Goal: Information Seeking & Learning: Learn about a topic

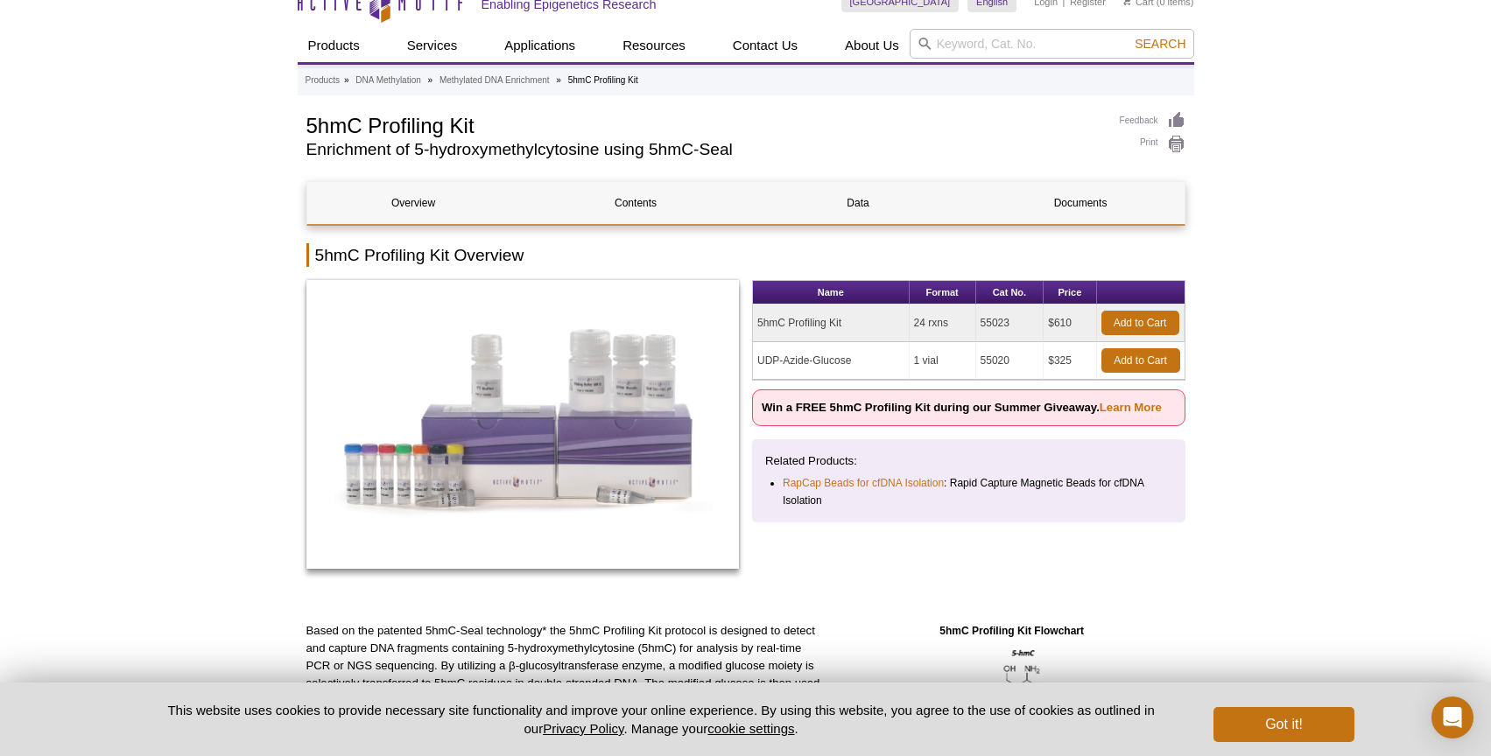
scroll to position [25, 0]
click at [846, 360] on td "UDP-Azide-Glucose" at bounding box center [831, 360] width 157 height 38
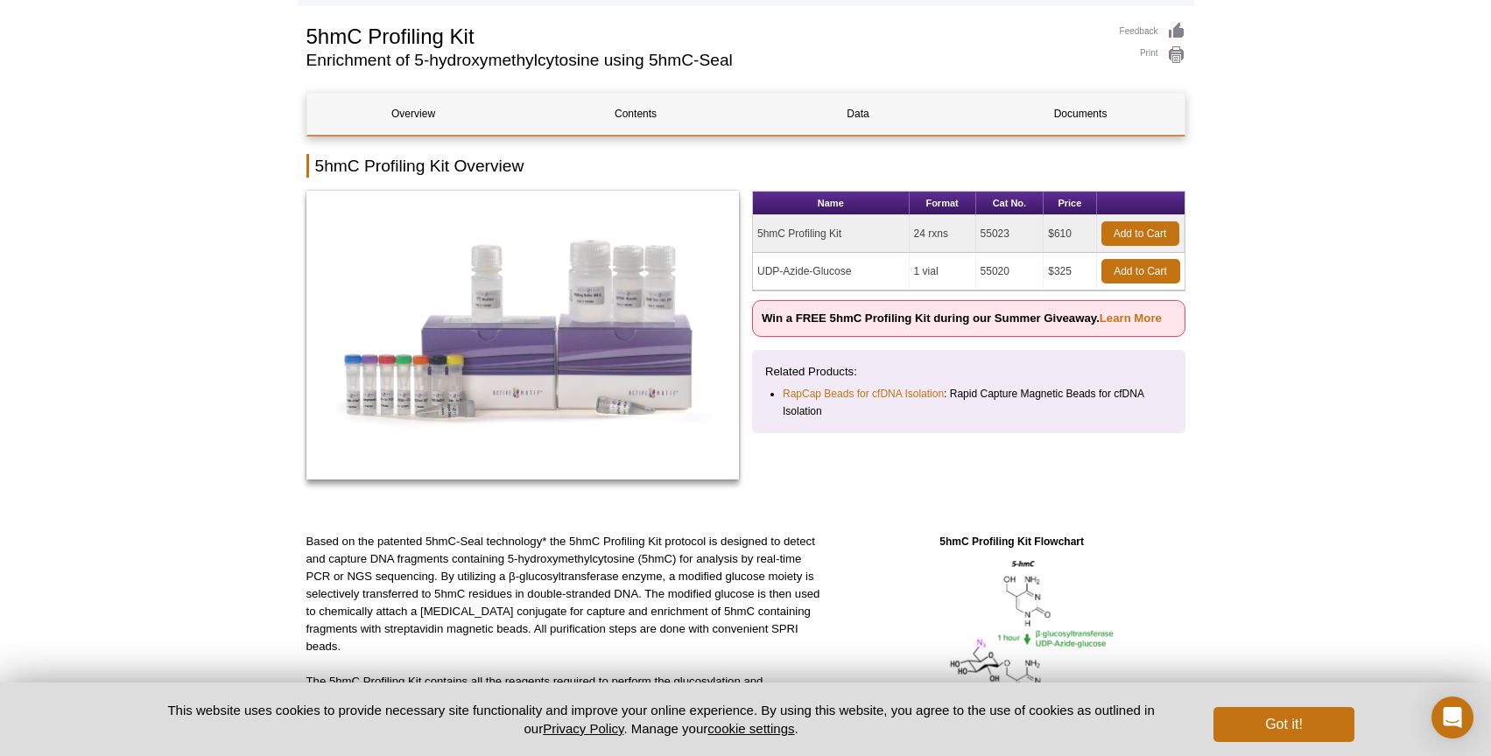
scroll to position [123, 0]
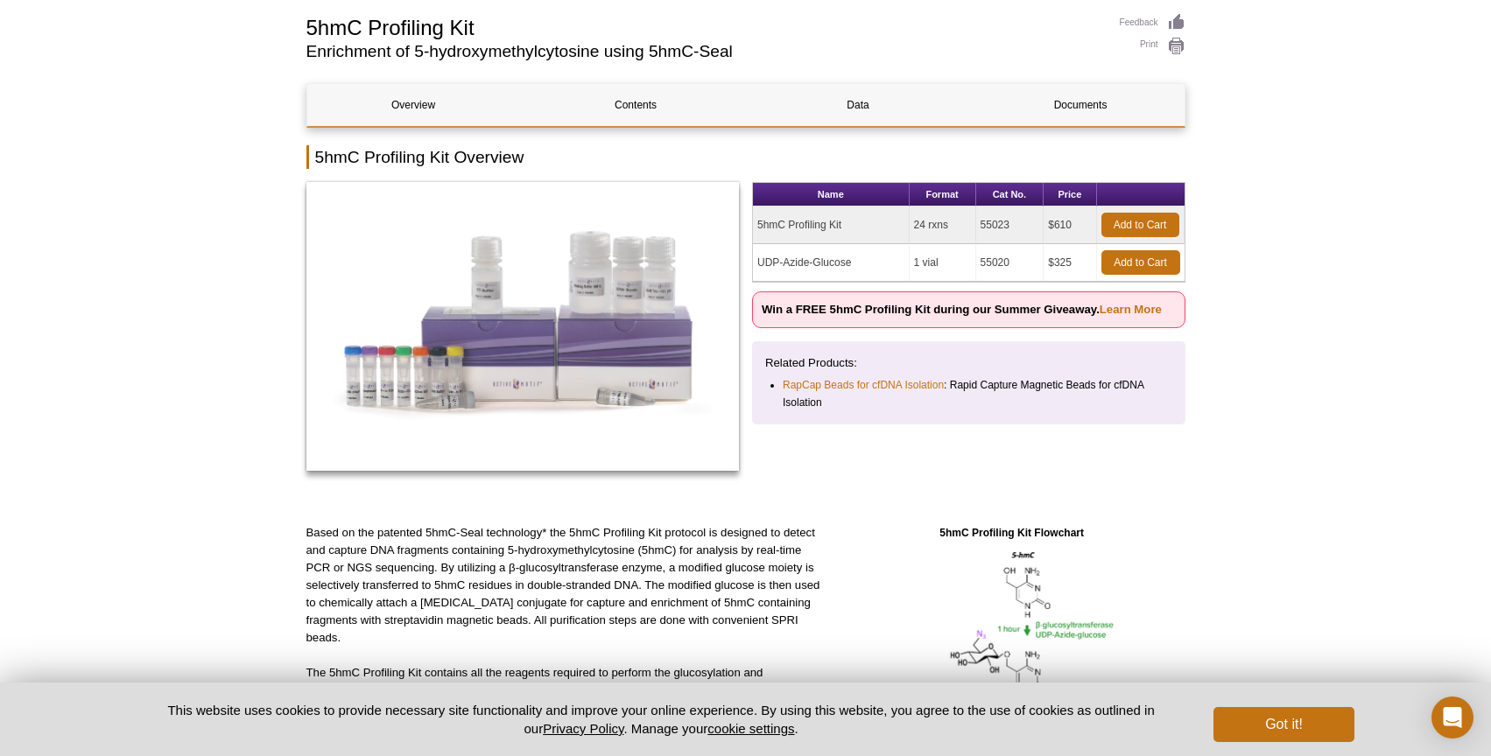
click at [805, 221] on td "5hmC Profiling Kit" at bounding box center [831, 226] width 157 height 38
click at [795, 238] on td "5hmC Profiling Kit" at bounding box center [831, 226] width 157 height 38
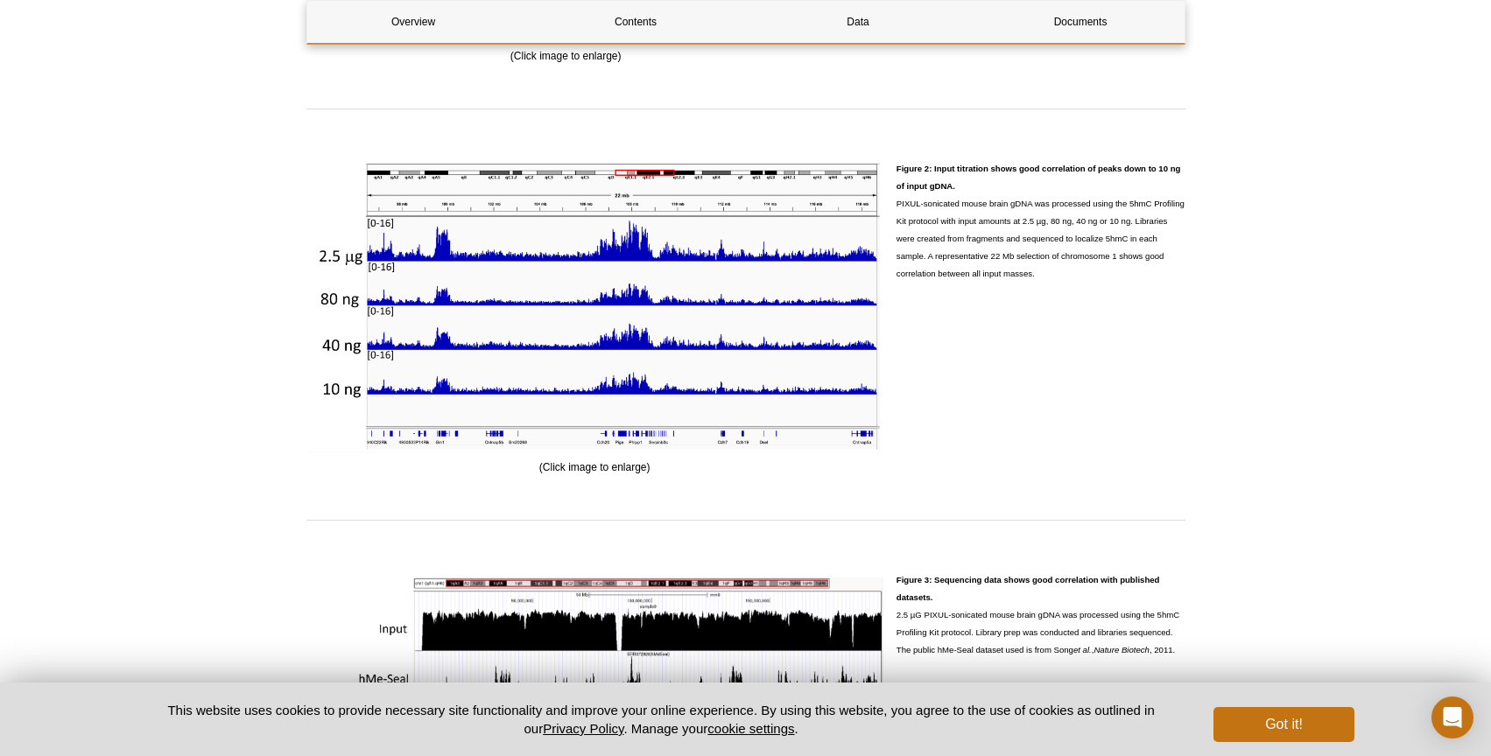
scroll to position [2716, 0]
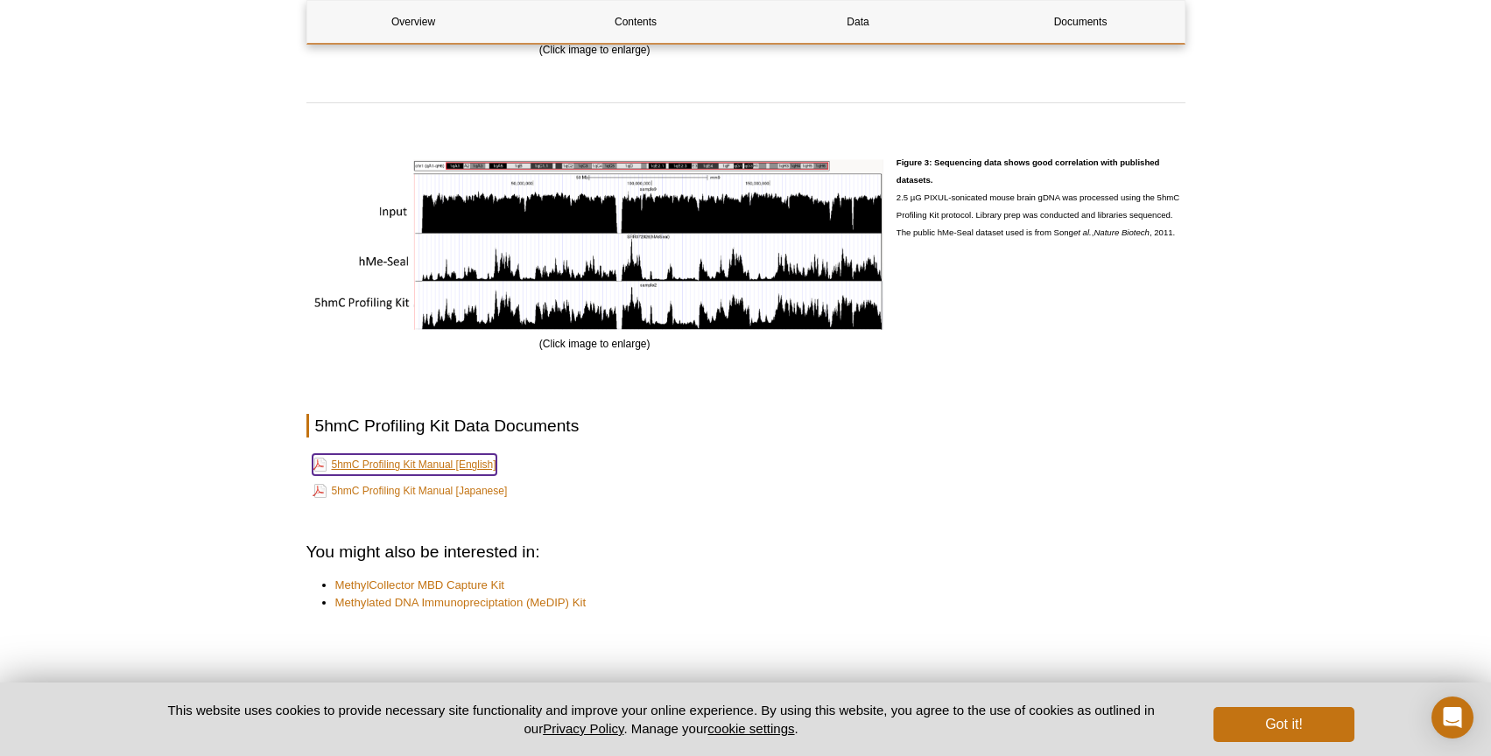
click at [428, 463] on link "5hmC Profiling Kit Manual [English]" at bounding box center [404, 464] width 184 height 21
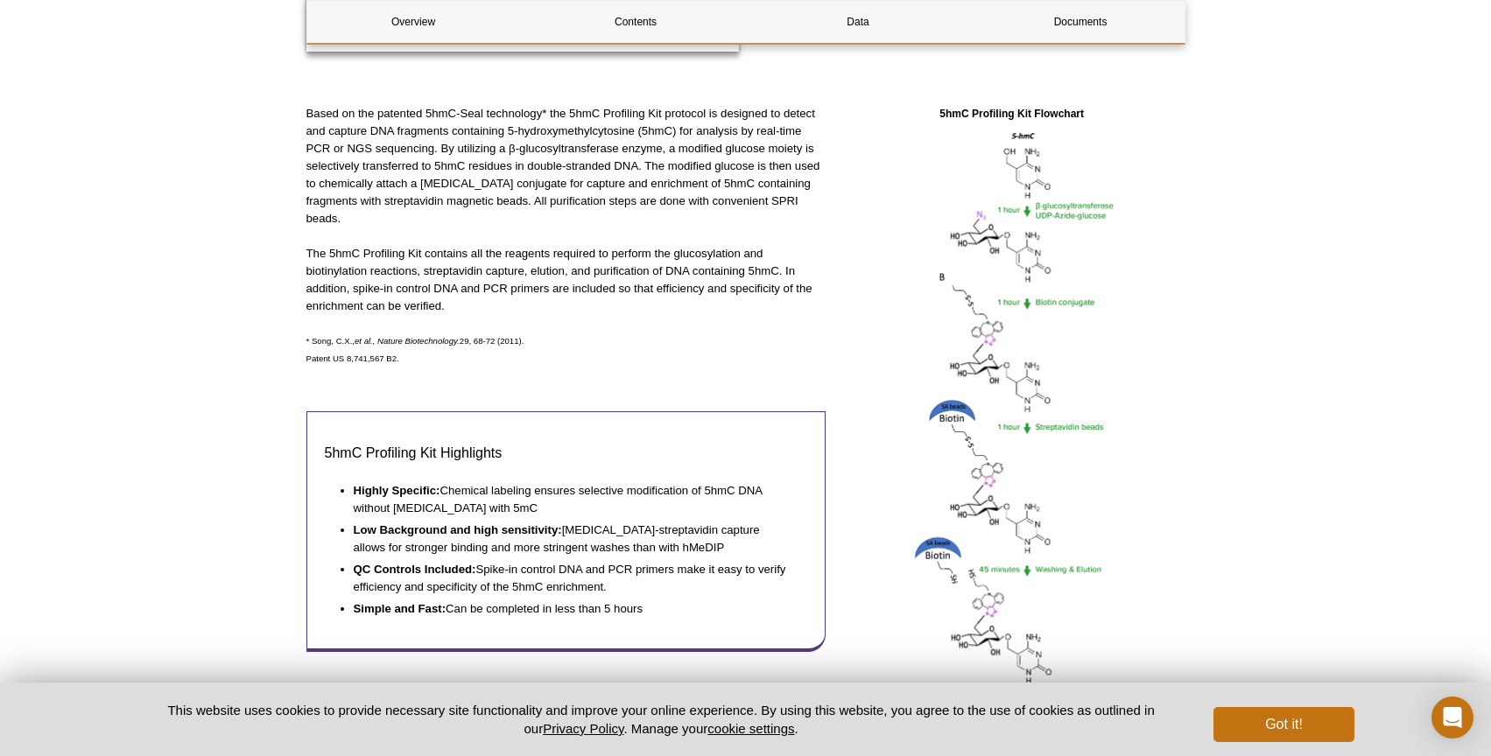
scroll to position [661, 0]
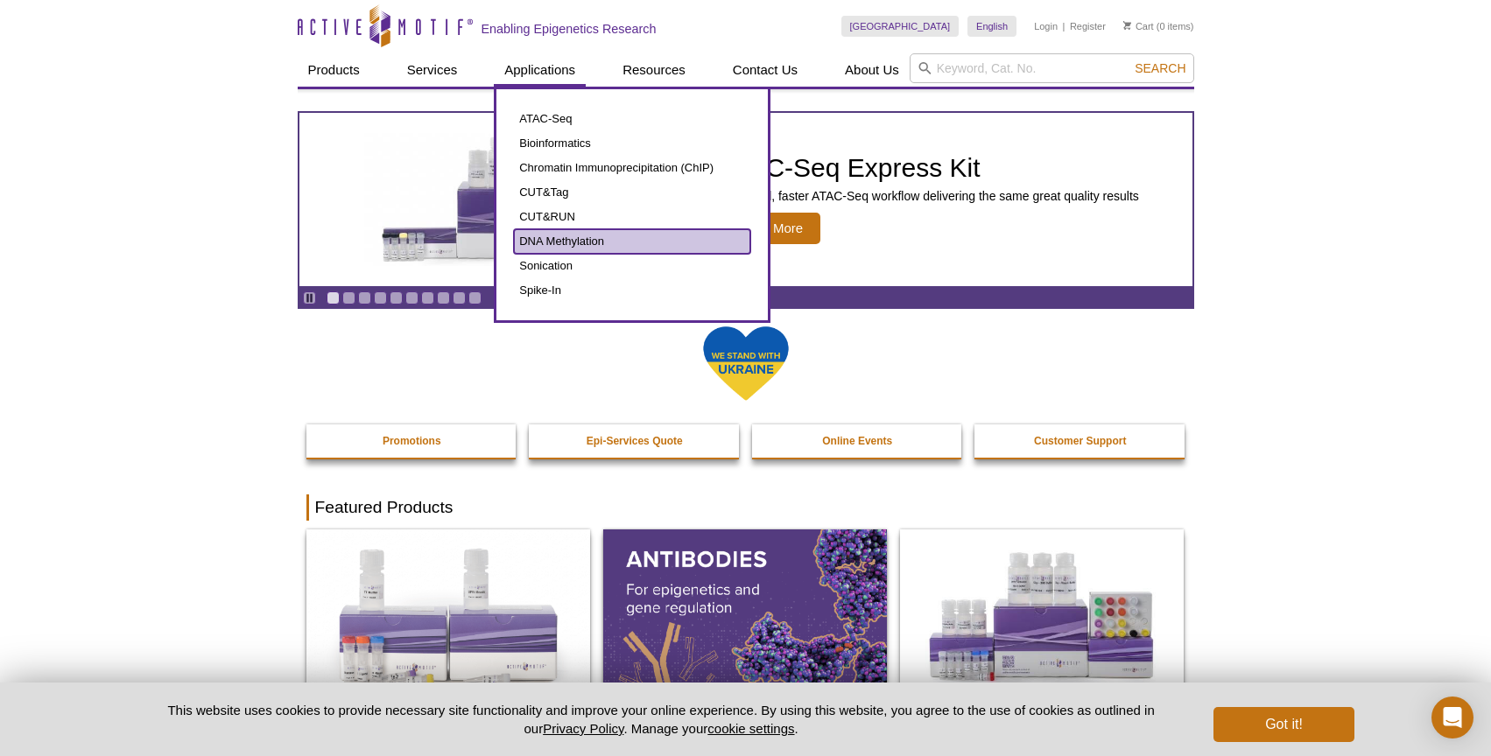
click at [550, 241] on link "DNA Methylation" at bounding box center [632, 241] width 236 height 25
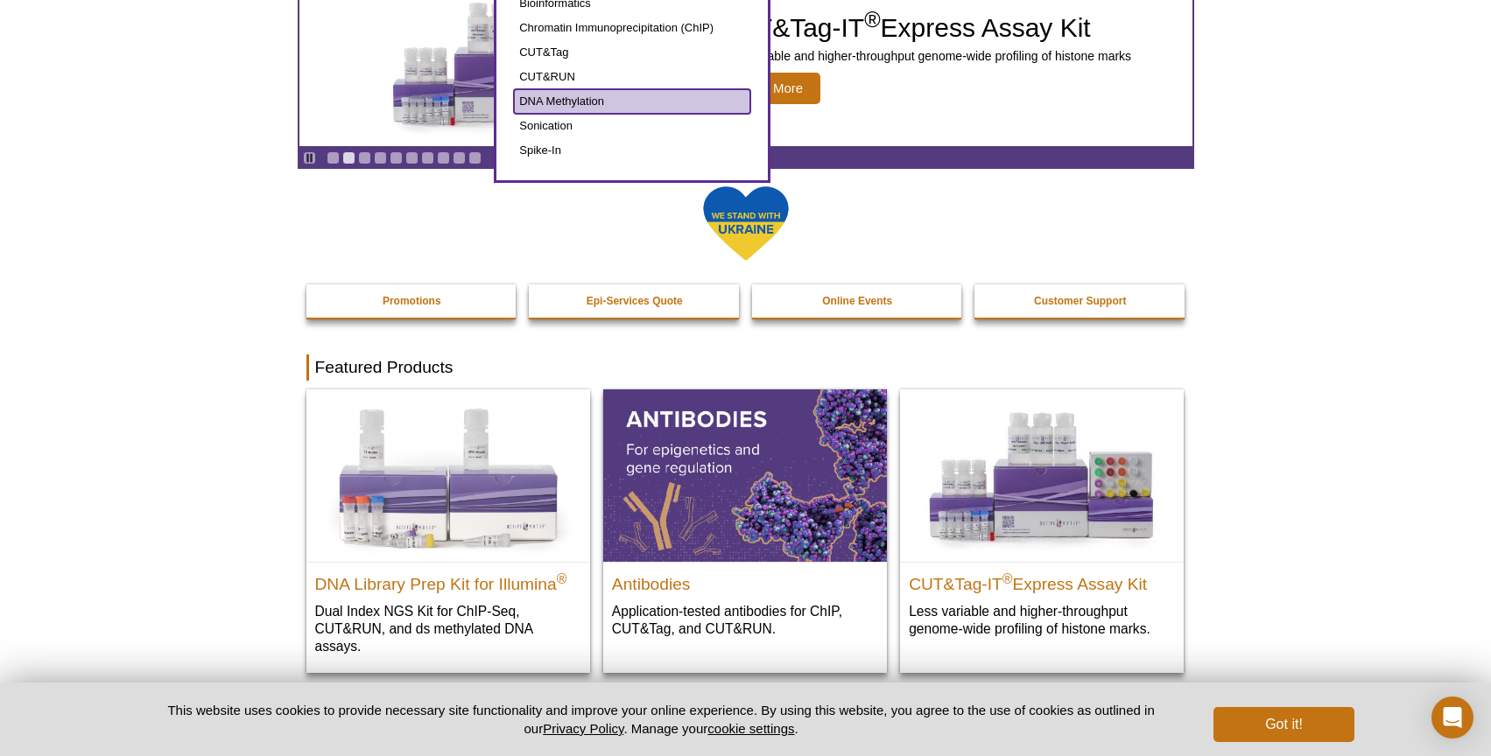
scroll to position [177, 0]
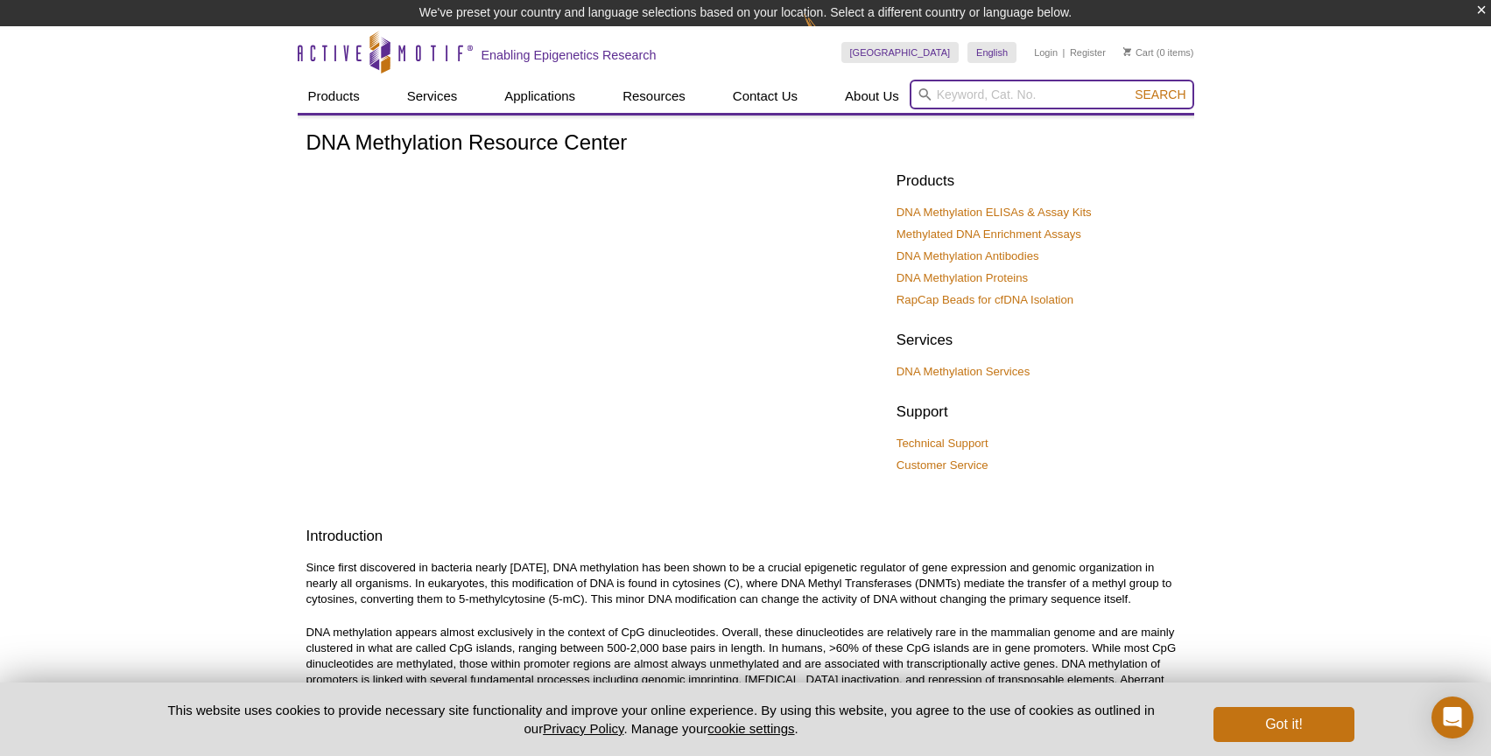
click at [1001, 101] on input "search" at bounding box center [1051, 95] width 284 height 30
paste input "N3-UDP-Glc"
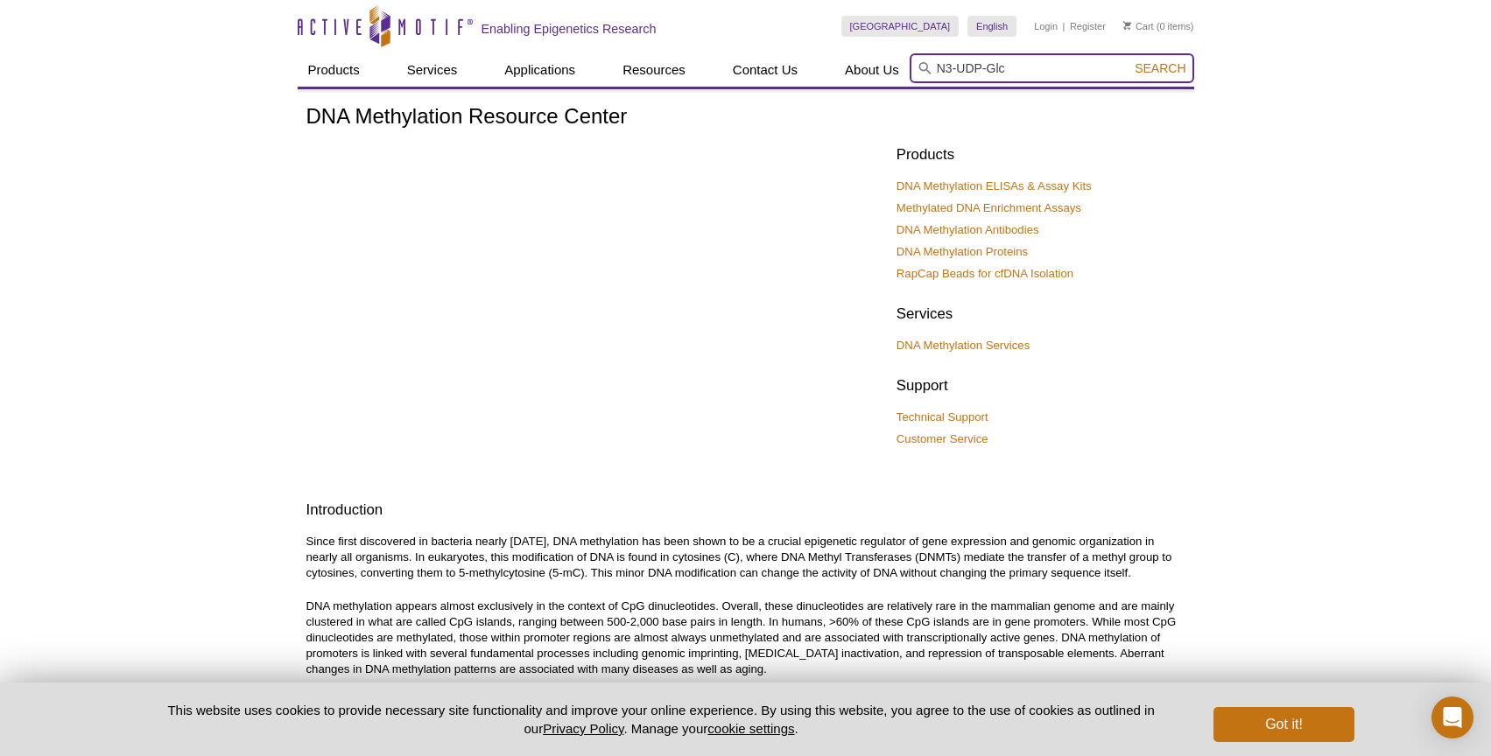
type input "N3-UDP-Glc"
click at [1155, 69] on span "Search" at bounding box center [1159, 68] width 51 height 14
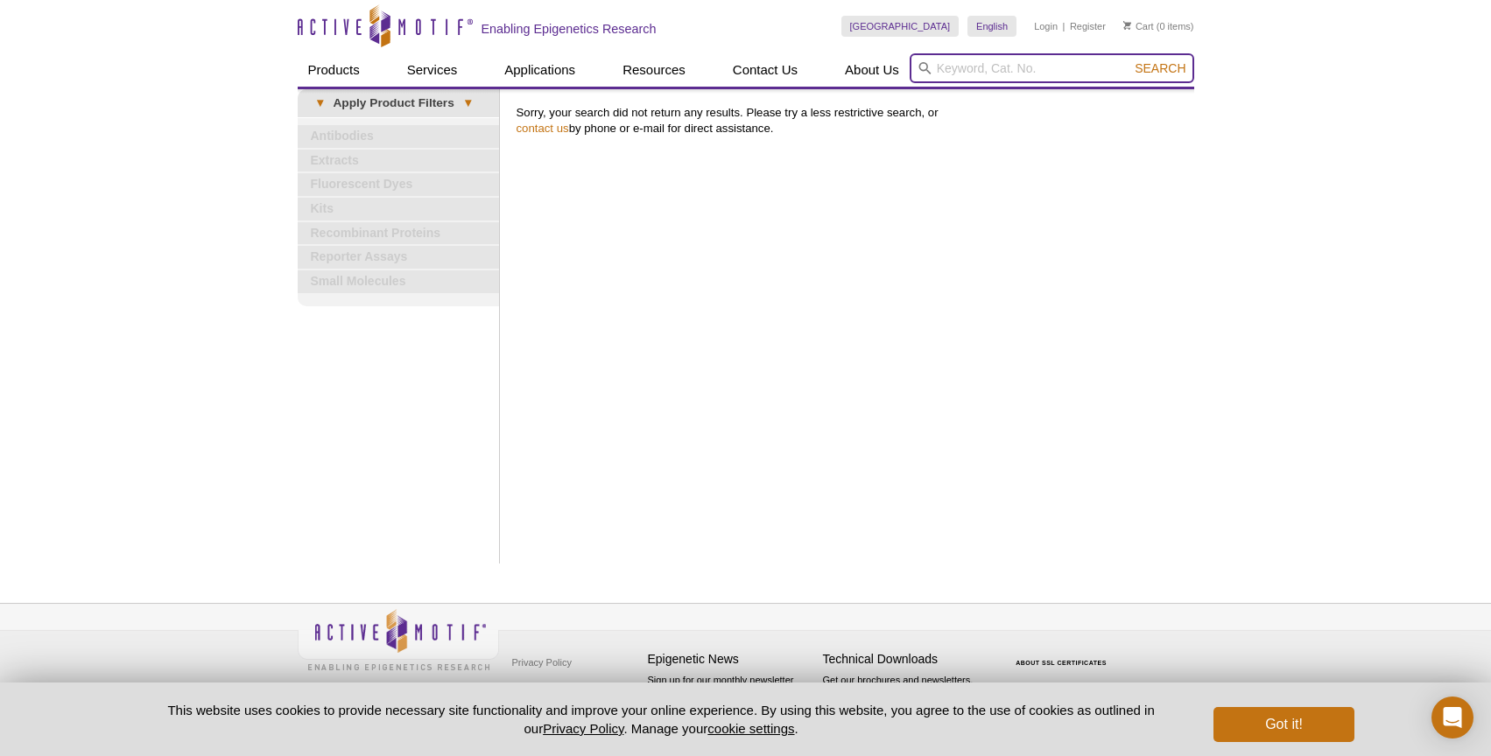
click at [977, 56] on input "search" at bounding box center [1051, 68] width 284 height 30
type input "azide glucose"
click at [1129, 60] on button "Search" at bounding box center [1159, 68] width 61 height 16
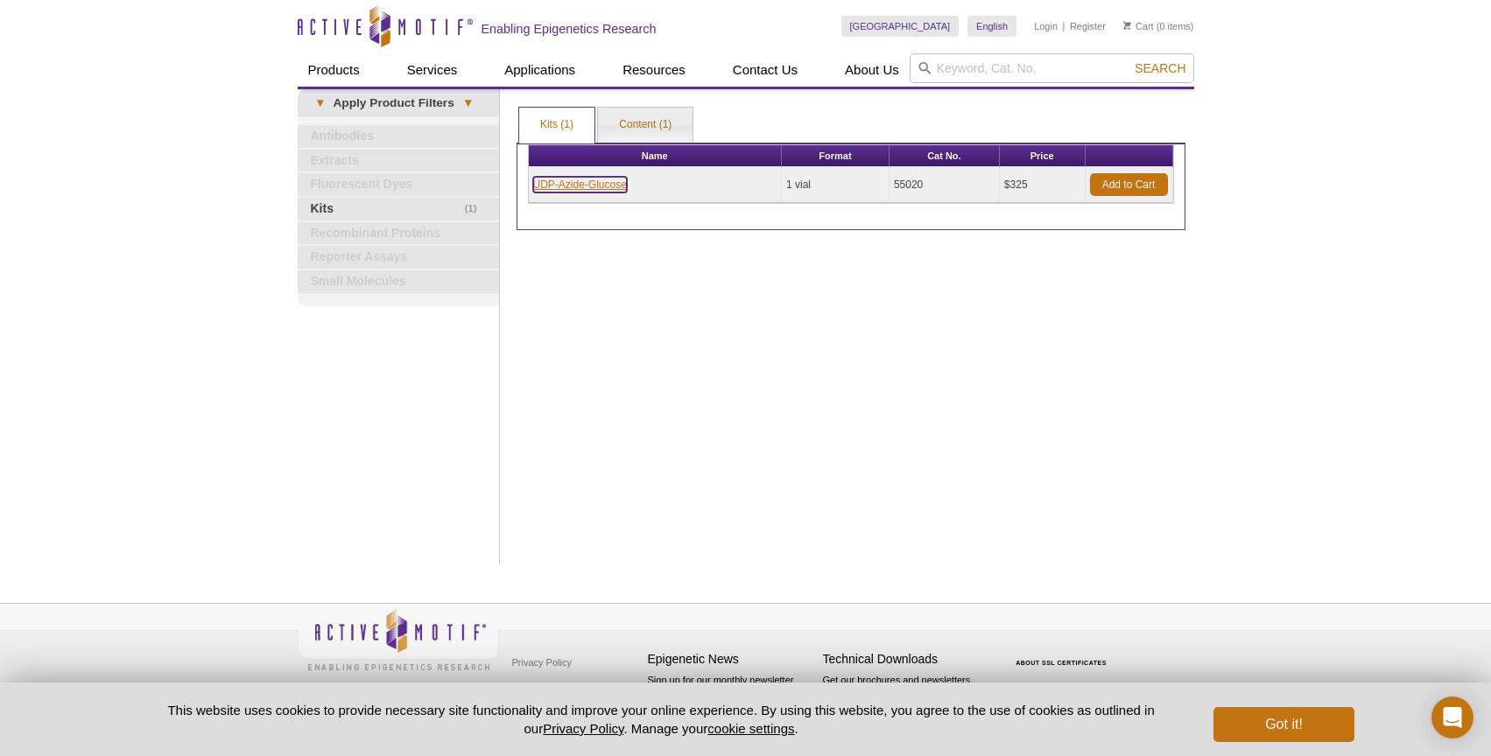
click at [597, 186] on link "UDP-Azide-Glucose" at bounding box center [580, 185] width 94 height 16
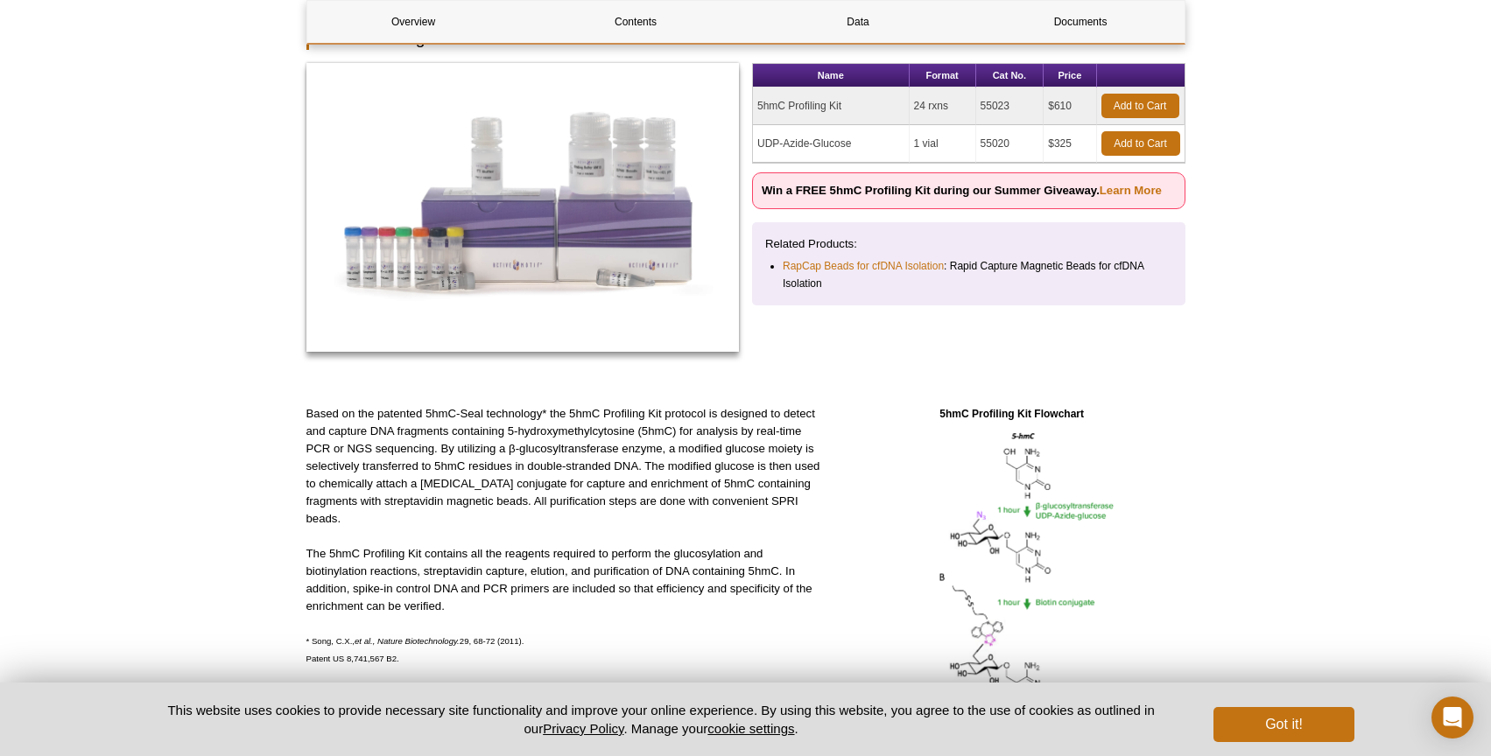
scroll to position [1188, 0]
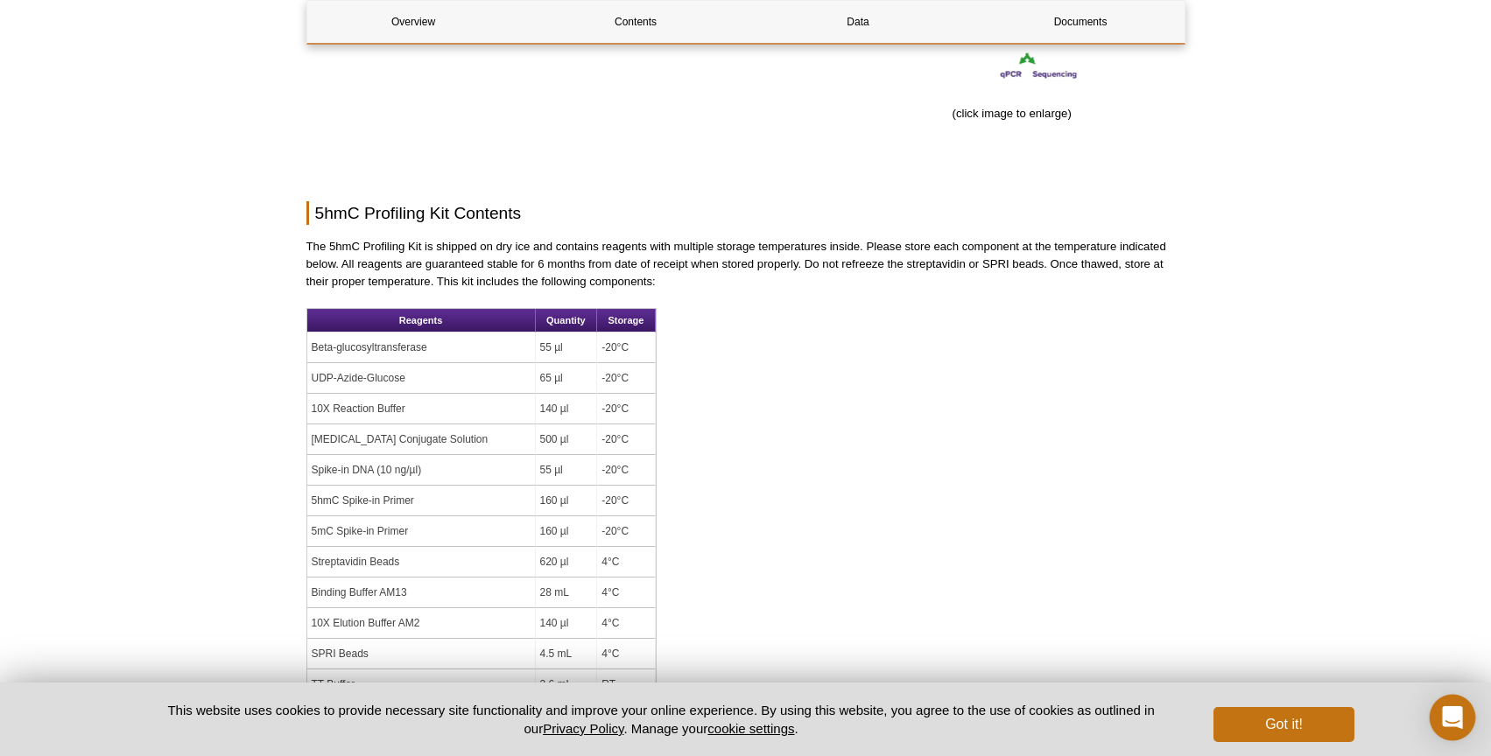
click at [1448, 719] on icon "Open Intercom Messenger" at bounding box center [1452, 717] width 20 height 23
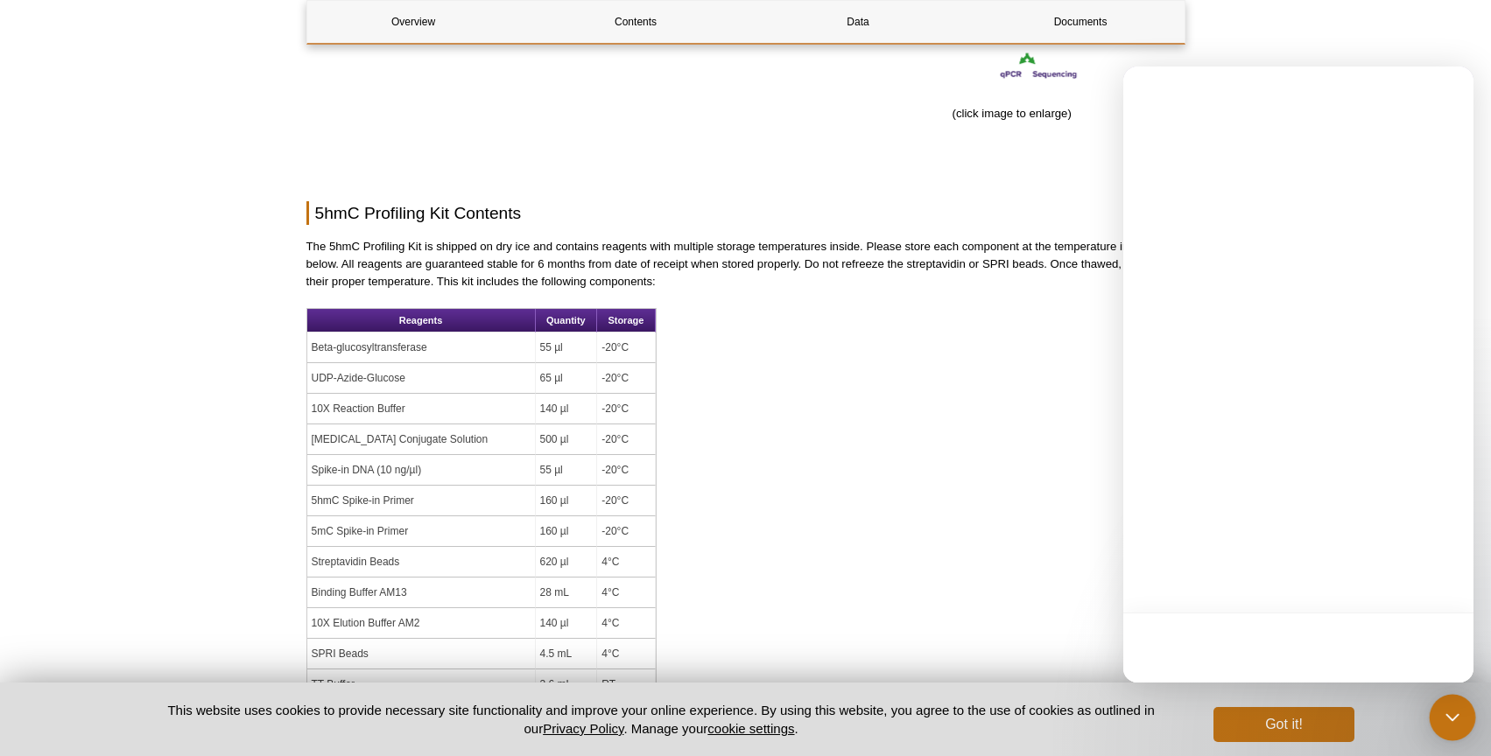
scroll to position [0, 0]
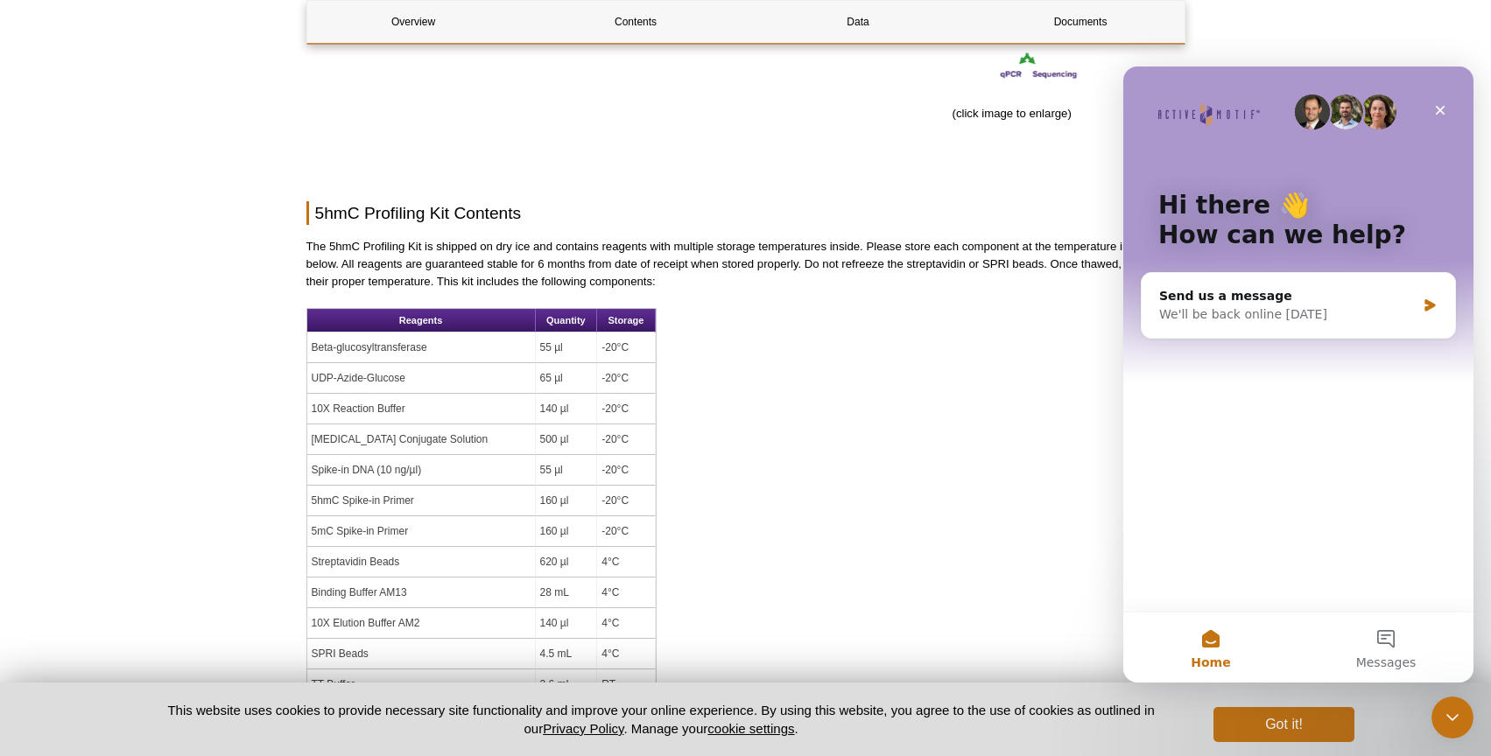
click at [861, 446] on div "Overview Contents Data Documents 5hmC Profiling Kit Overview Name Format Cat No…" at bounding box center [745, 398] width 879 height 2760
click at [1436, 104] on icon "Close" at bounding box center [1440, 110] width 14 height 14
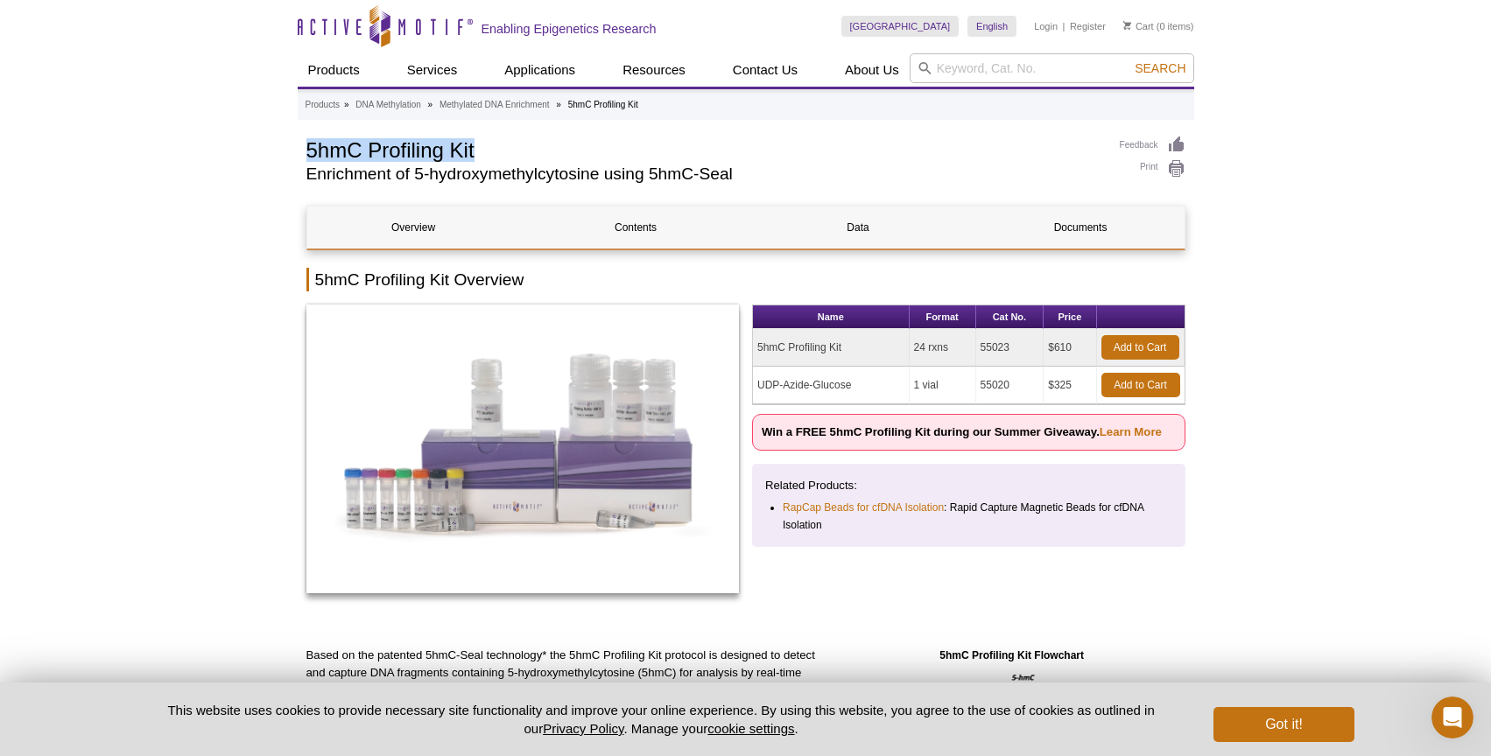
drag, startPoint x: 474, startPoint y: 150, endPoint x: 266, endPoint y: 143, distance: 208.4
copy h1 "5hmC Profiling Kit"
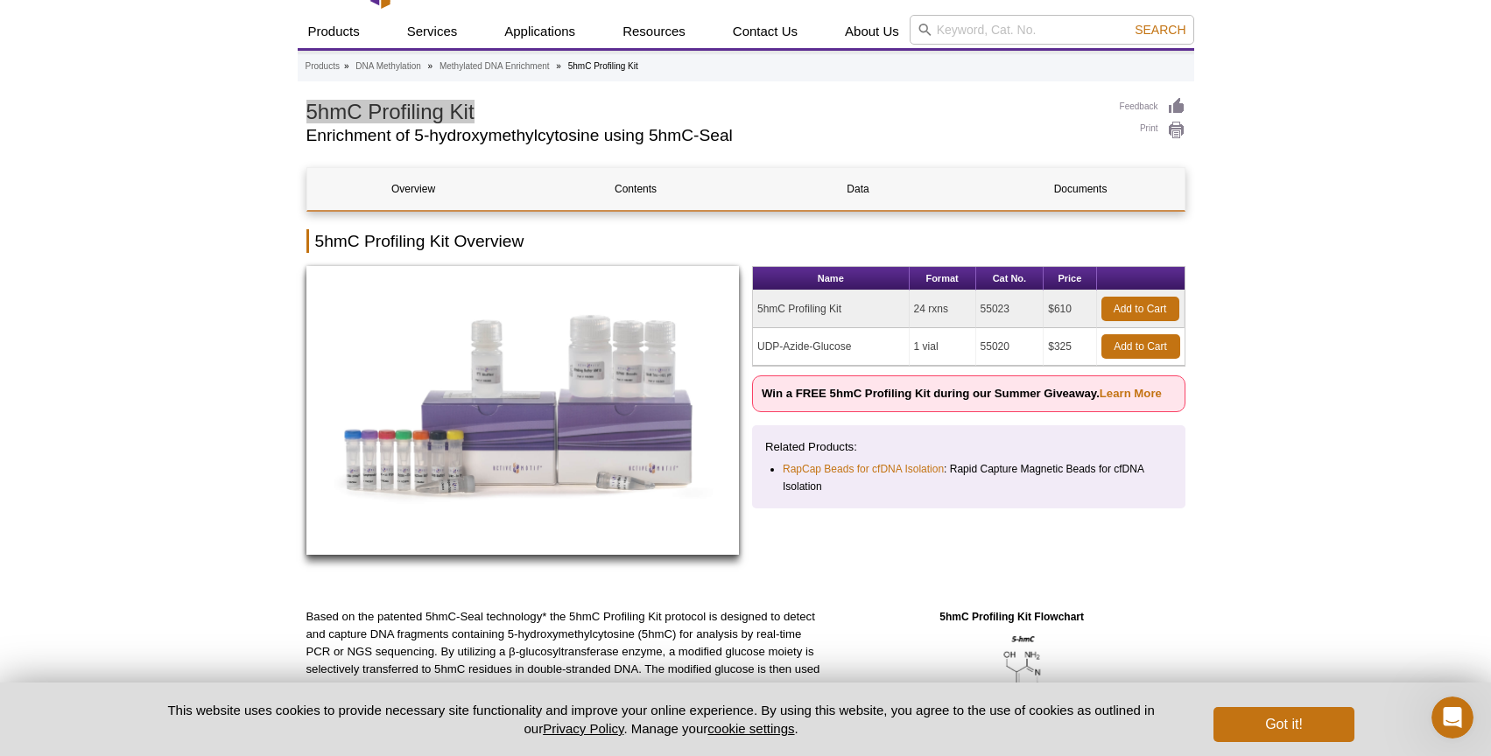
scroll to position [61, 0]
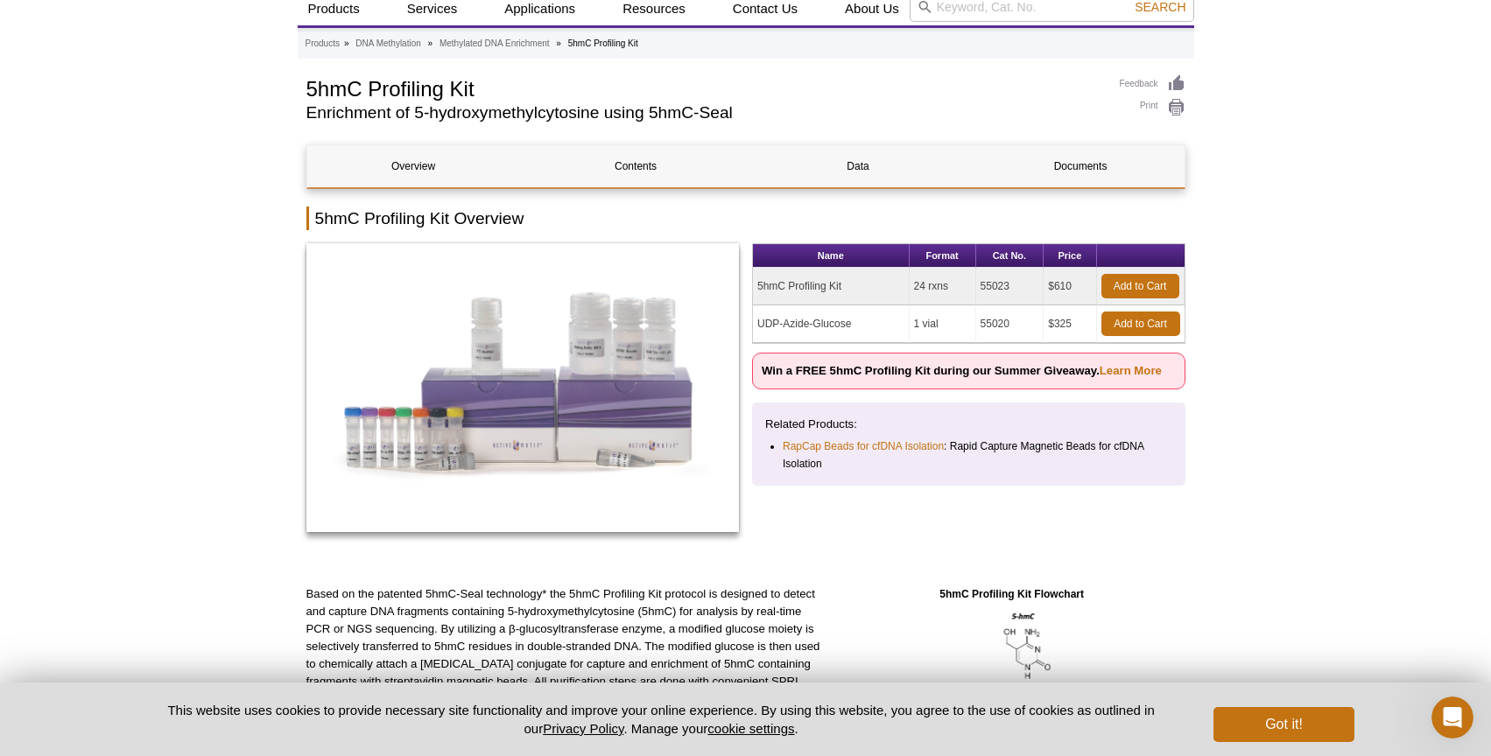
click at [997, 282] on td "55023" at bounding box center [1010, 287] width 68 height 38
copy tr "55023"
